Goal: Task Accomplishment & Management: Use online tool/utility

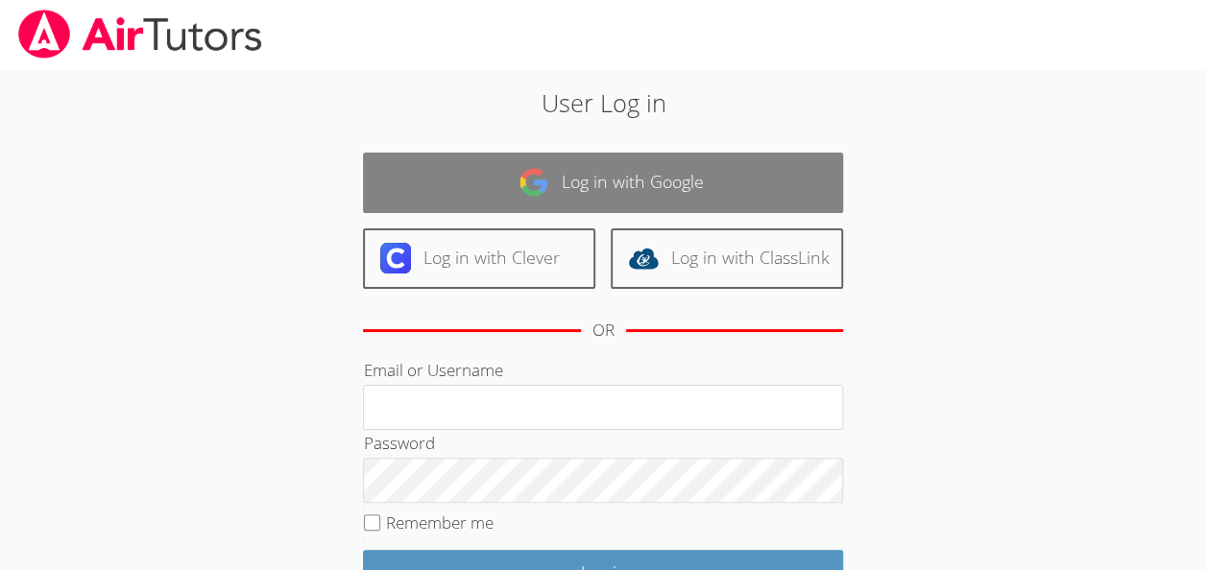
click at [574, 172] on link "Log in with Google" at bounding box center [603, 183] width 480 height 61
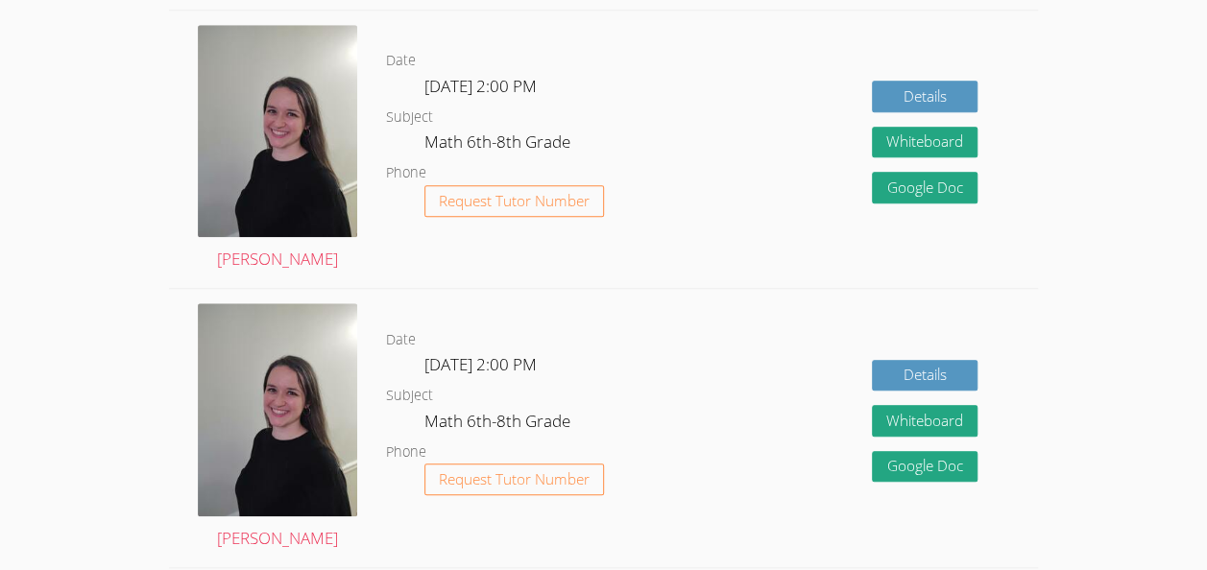
scroll to position [896, 0]
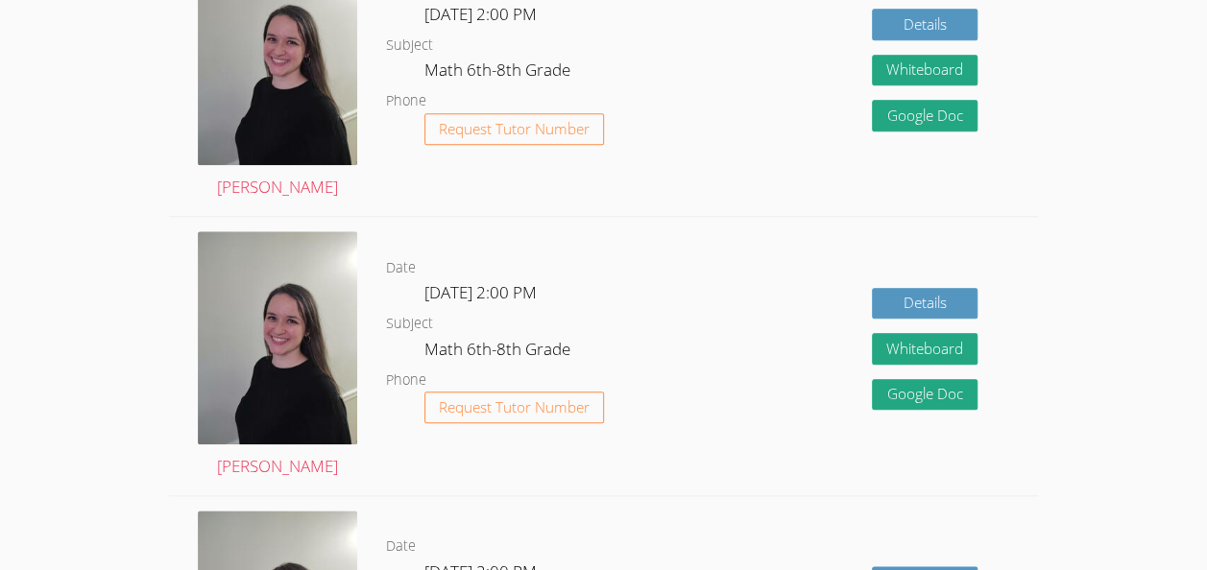
click at [541, 153] on dd "Request Tutor Number" at bounding box center [515, 145] width 180 height 64
click at [494, 136] on span "Request Tutor Number" at bounding box center [514, 129] width 151 height 14
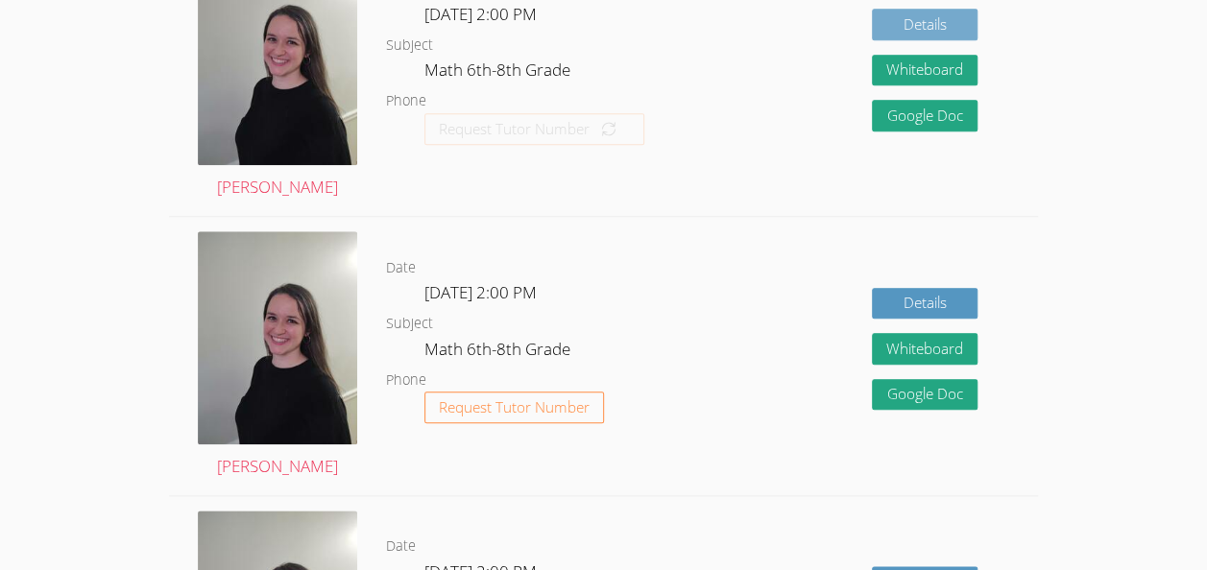
click at [946, 23] on link "Details" at bounding box center [925, 25] width 106 height 32
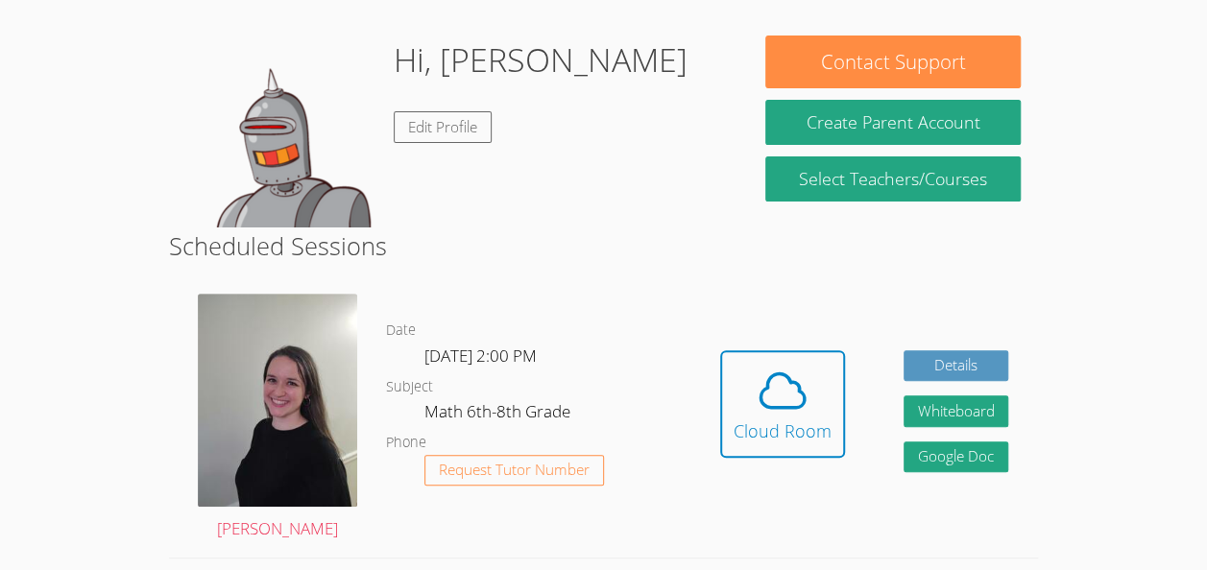
scroll to position [226, 0]
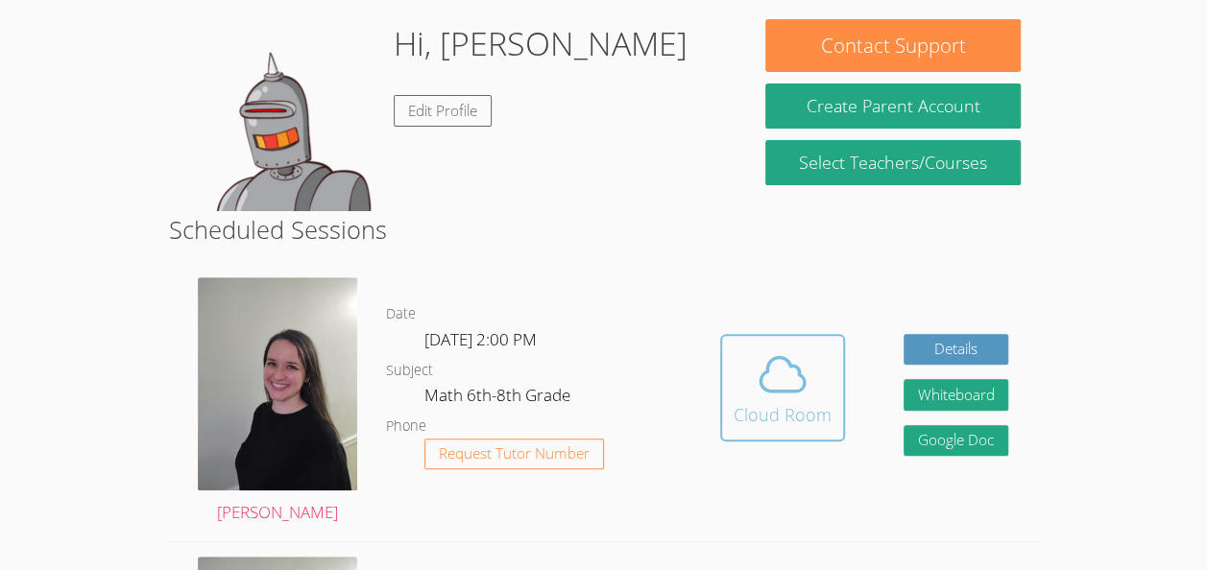
click at [797, 406] on div "Cloud Room" at bounding box center [783, 414] width 98 height 27
click at [795, 387] on icon at bounding box center [783, 375] width 54 height 54
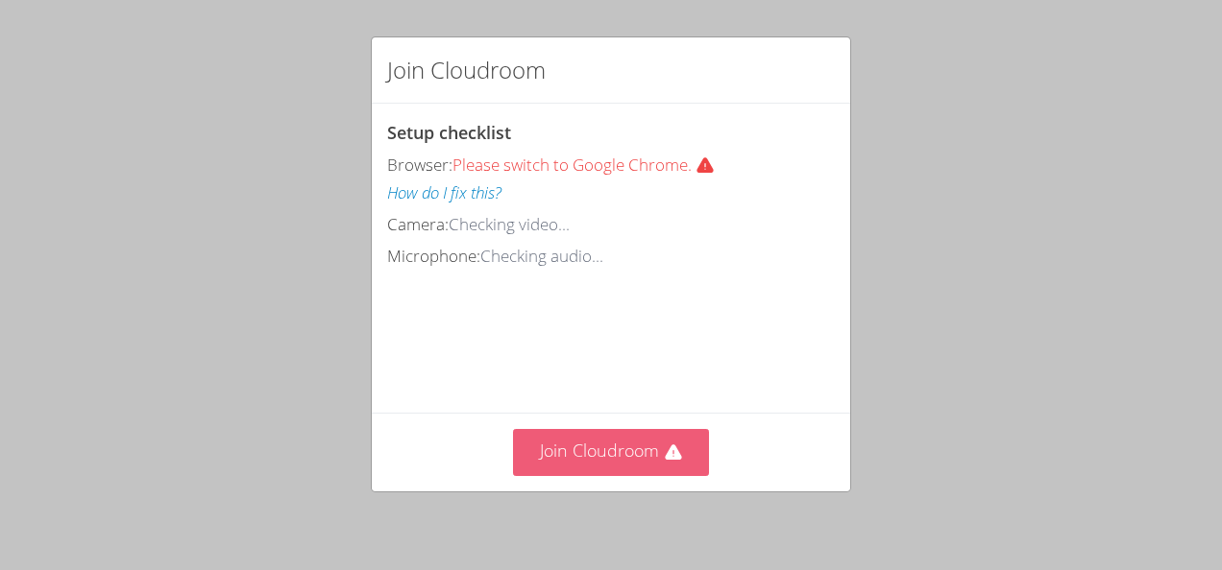
click at [578, 441] on button "Join Cloudroom" at bounding box center [611, 452] width 197 height 47
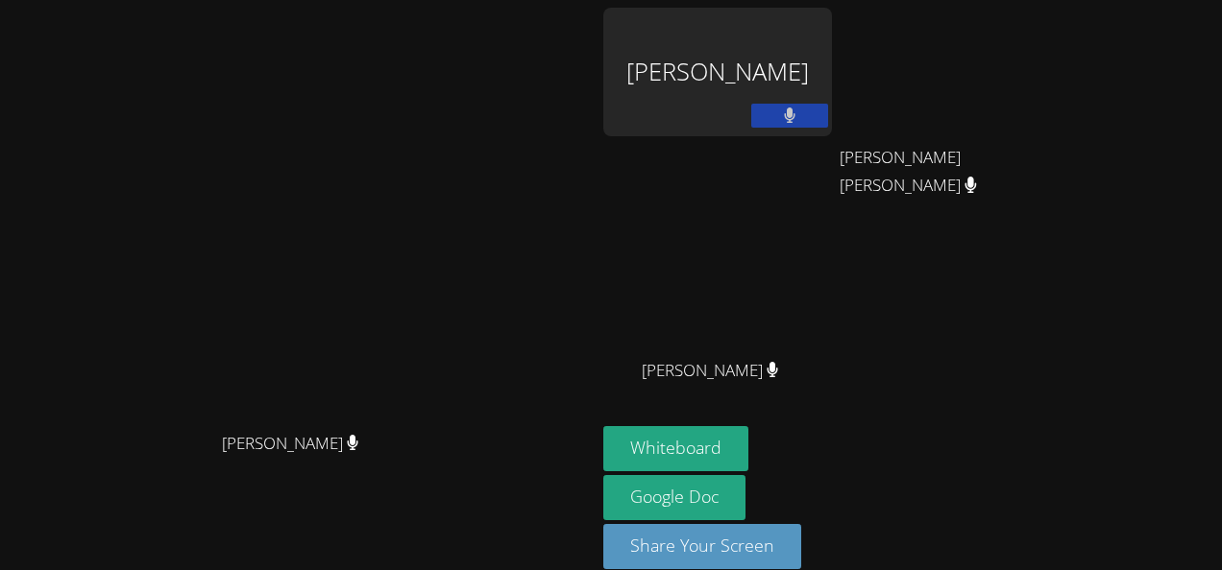
click at [427, 158] on video at bounding box center [298, 259] width 288 height 327
click at [442, 249] on video at bounding box center [298, 259] width 288 height 327
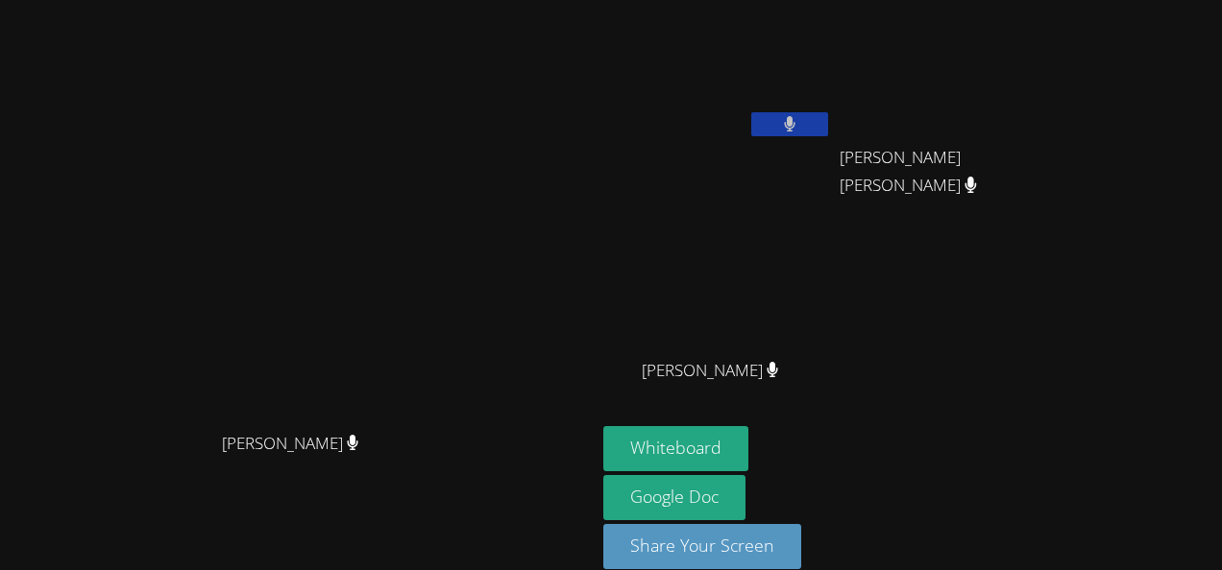
click at [282, 190] on video at bounding box center [298, 259] width 288 height 327
click at [302, 190] on video at bounding box center [298, 259] width 288 height 327
click at [319, 184] on video at bounding box center [298, 259] width 288 height 327
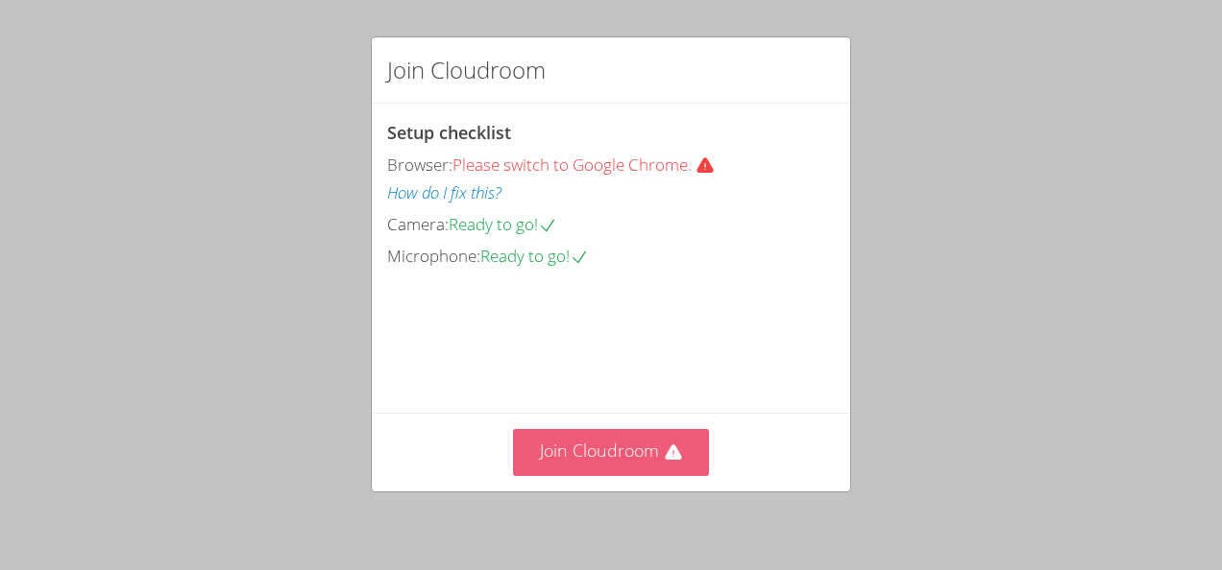
click at [632, 444] on button "Join Cloudroom" at bounding box center [611, 452] width 197 height 47
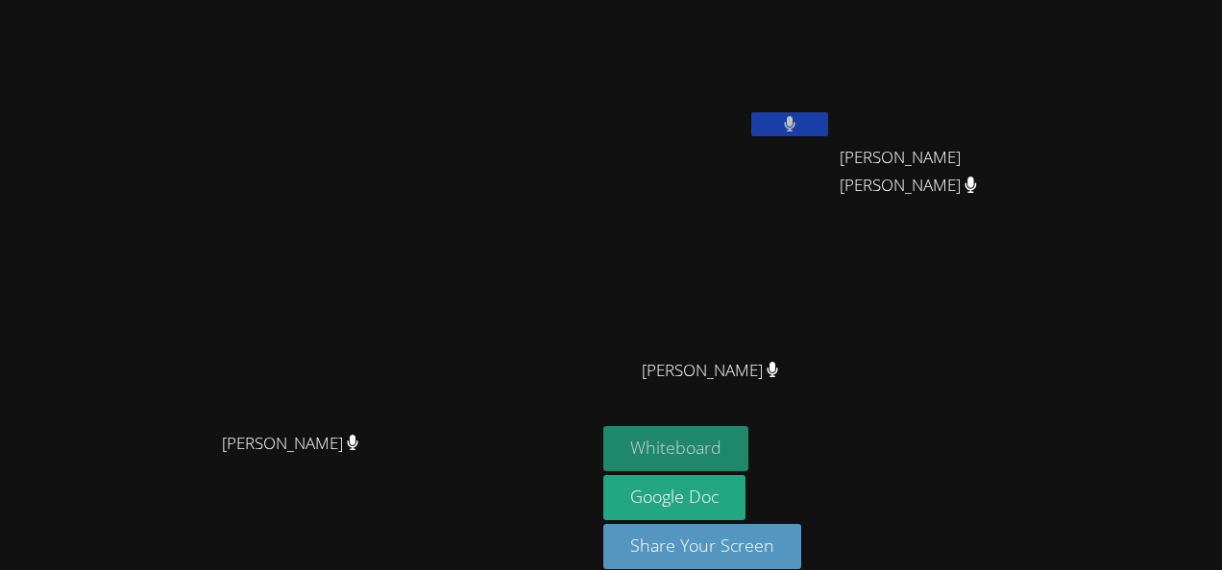
click at [748, 445] on button "Whiteboard" at bounding box center [675, 448] width 145 height 45
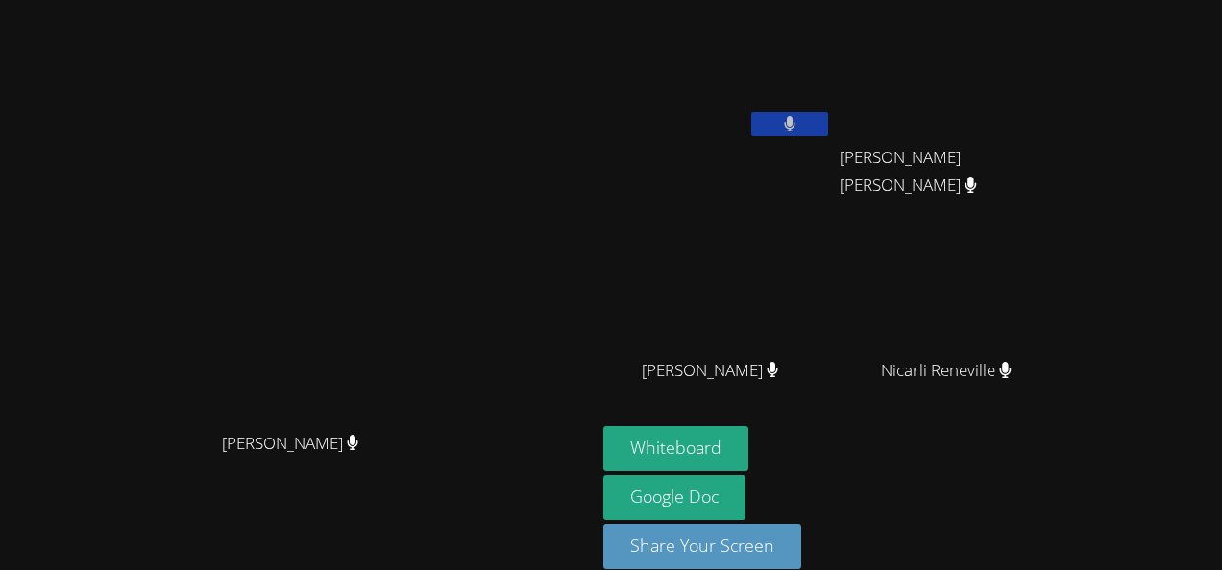
click at [828, 125] on button at bounding box center [789, 124] width 77 height 24
click at [799, 121] on icon at bounding box center [789, 124] width 20 height 16
click at [832, 62] on video at bounding box center [717, 72] width 229 height 129
click at [1068, 73] on video at bounding box center [953, 72] width 229 height 129
click at [1062, 100] on video at bounding box center [953, 72] width 229 height 129
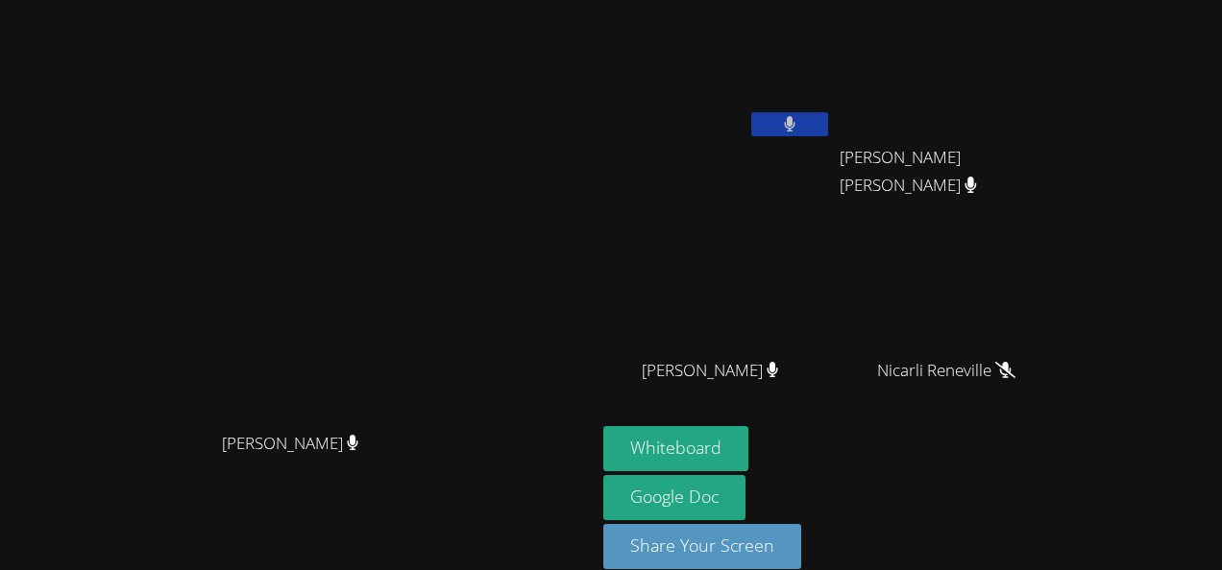
click at [828, 119] on button at bounding box center [789, 124] width 77 height 24
click at [799, 122] on icon at bounding box center [789, 124] width 20 height 16
click at [828, 112] on button at bounding box center [789, 124] width 77 height 24
click at [832, 146] on div "[PERSON_NAME]" at bounding box center [717, 111] width 229 height 206
click at [799, 120] on icon at bounding box center [789, 124] width 20 height 16
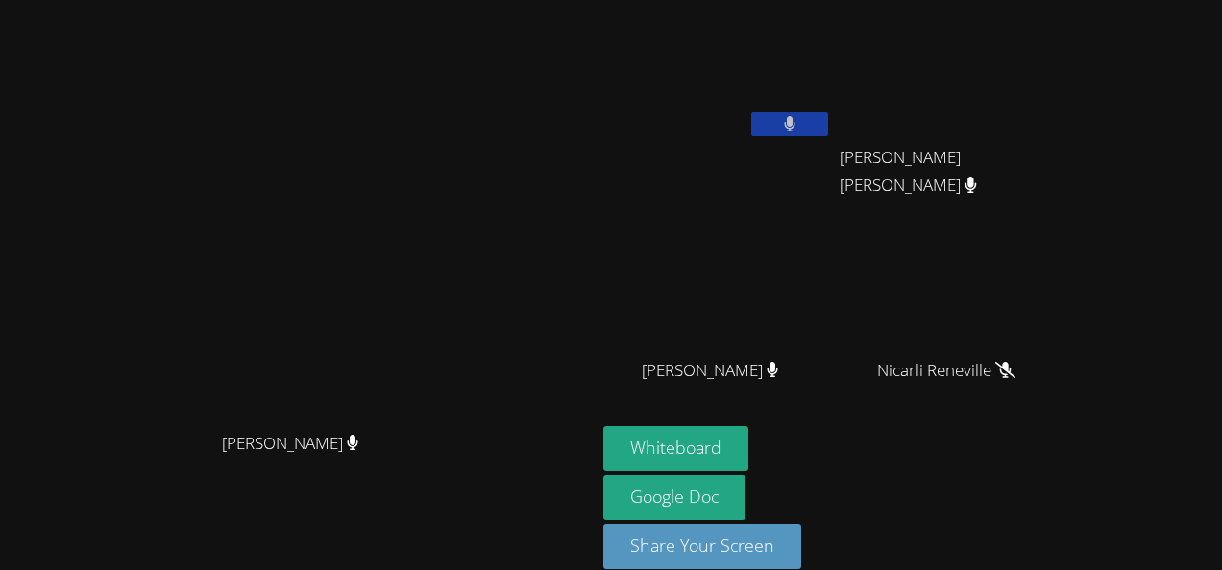
click at [828, 130] on button at bounding box center [789, 124] width 77 height 24
click at [799, 131] on icon at bounding box center [789, 124] width 20 height 16
click at [828, 123] on button at bounding box center [789, 124] width 77 height 24
click at [799, 121] on icon at bounding box center [789, 124] width 20 height 16
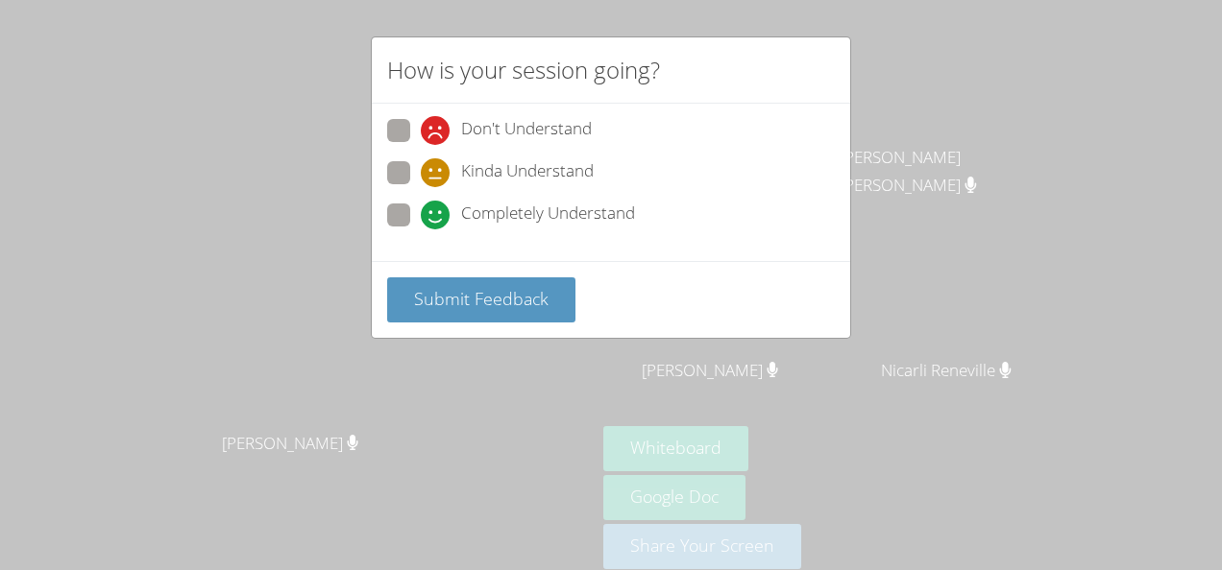
click at [421, 204] on icon at bounding box center [435, 215] width 29 height 29
click at [421, 204] on input "Completely Understand" at bounding box center [429, 212] width 16 height 16
radio input "true"
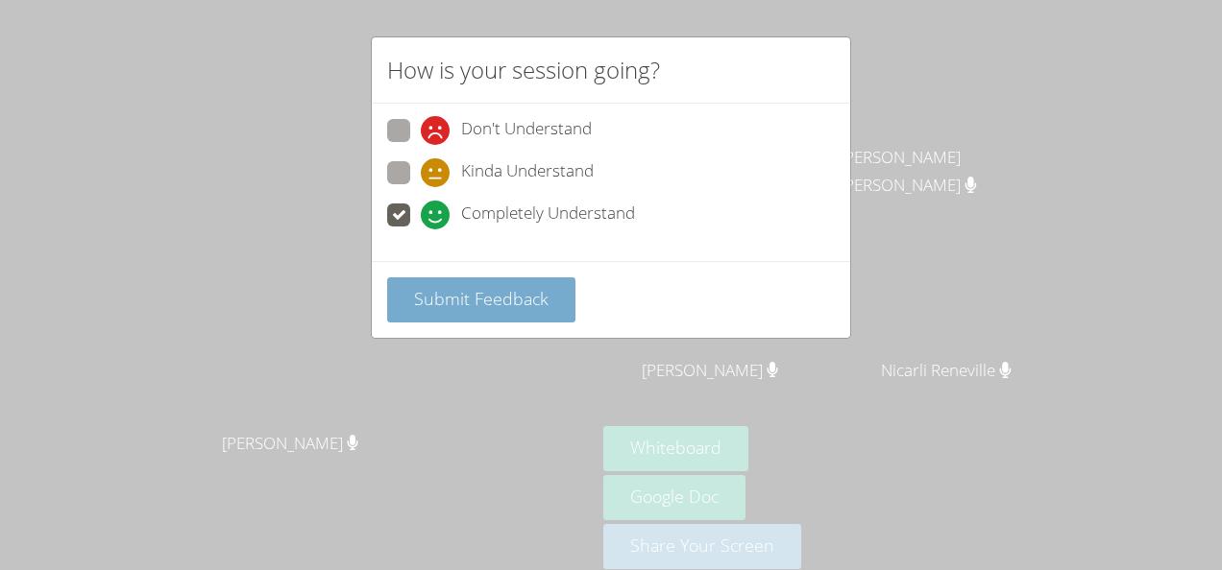
click at [457, 290] on span "Submit Feedback" at bounding box center [481, 298] width 134 height 23
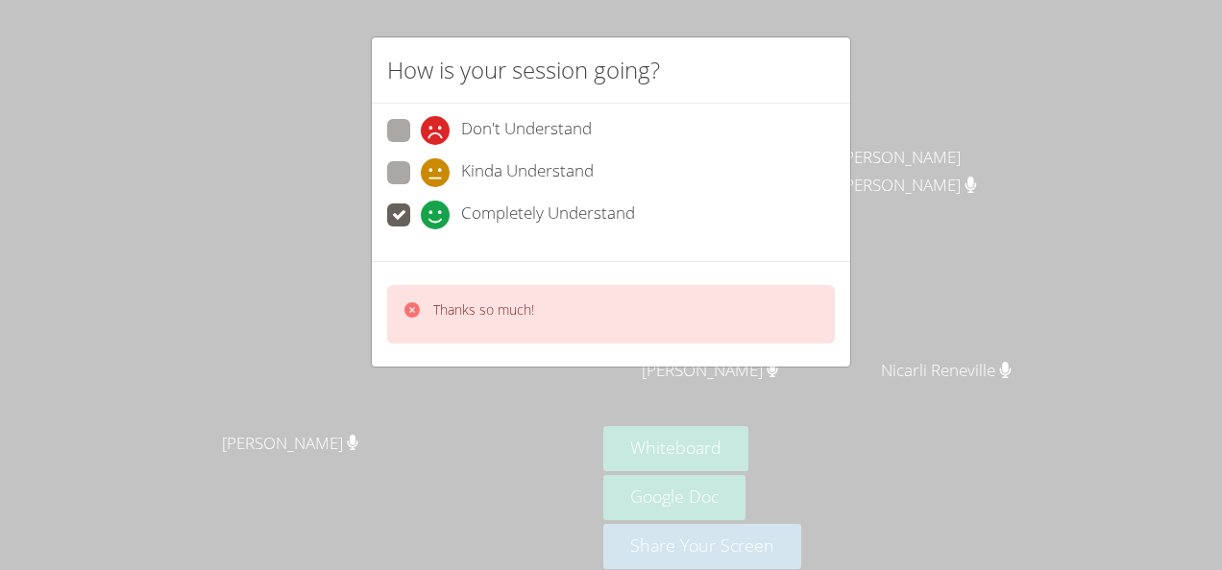
click at [421, 230] on span at bounding box center [421, 230] width 0 height 0
click at [421, 207] on input "Completely Understand" at bounding box center [429, 212] width 16 height 16
click at [421, 187] on span at bounding box center [421, 187] width 0 height 0
click at [421, 177] on input "Kinda Understand" at bounding box center [429, 169] width 16 height 16
radio input "true"
